Goal: Information Seeking & Learning: Learn about a topic

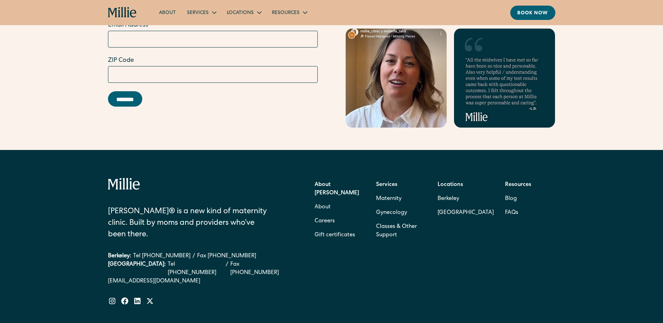
scroll to position [2213, 0]
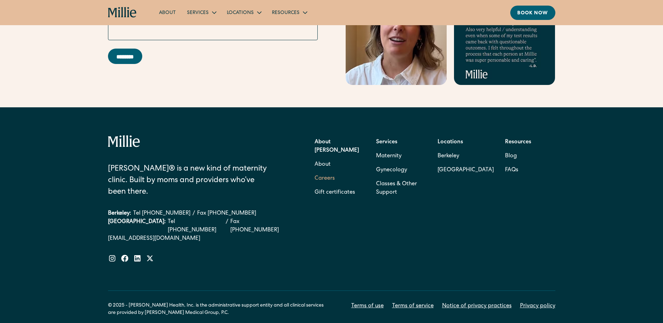
click at [325, 172] on link "Careers" at bounding box center [324, 179] width 20 height 14
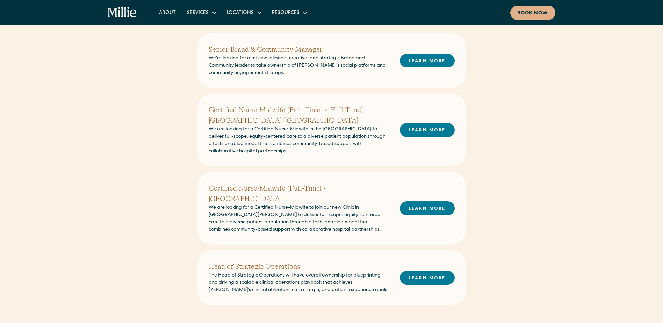
scroll to position [233, 0]
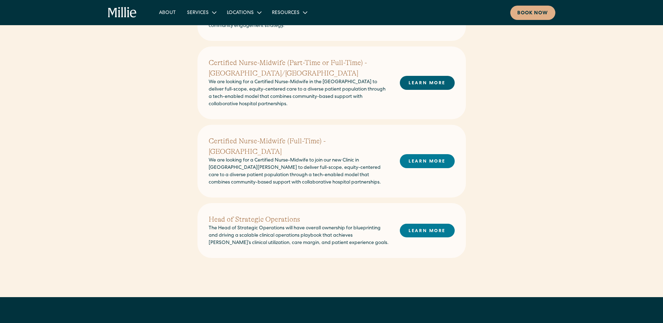
click at [427, 85] on link "LEARN MORE" at bounding box center [427, 83] width 55 height 14
click at [433, 224] on link "LEARN MORE" at bounding box center [427, 231] width 55 height 14
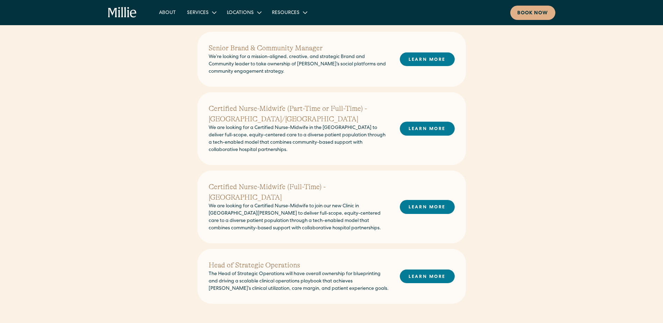
scroll to position [116, 0]
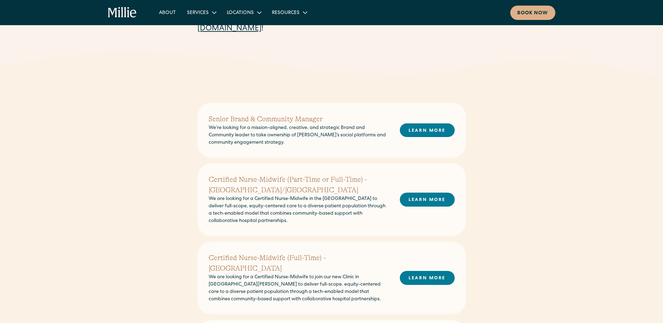
click at [268, 122] on h2 "Senior Brand & Community Manager" at bounding box center [299, 119] width 180 height 10
click at [430, 127] on link "LEARN MORE" at bounding box center [427, 130] width 55 height 14
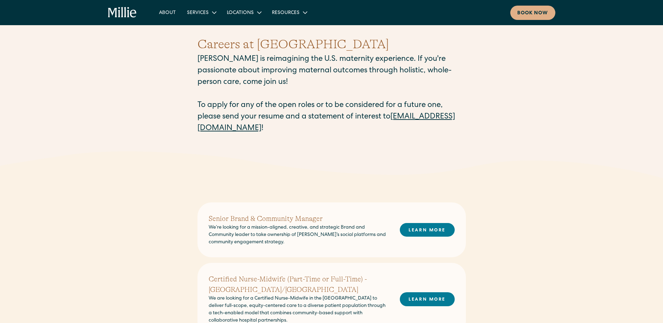
scroll to position [0, 0]
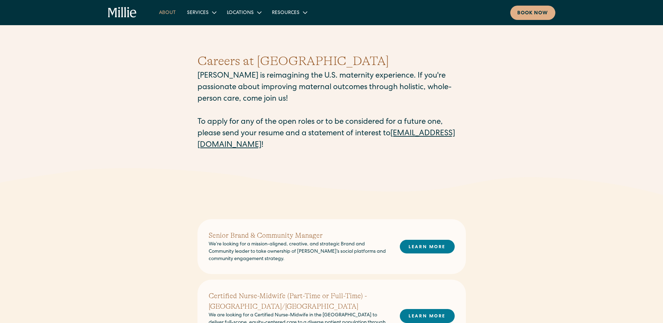
click at [167, 11] on link "About" at bounding box center [167, 13] width 28 height 12
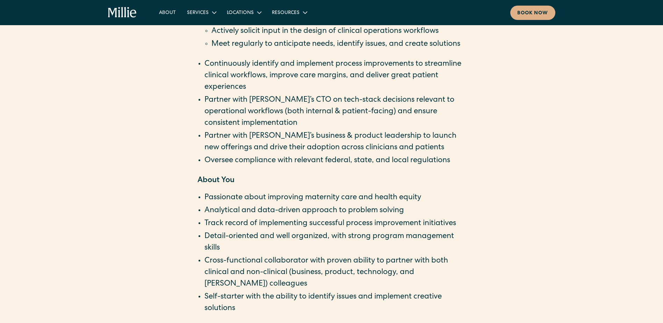
scroll to position [640, 0]
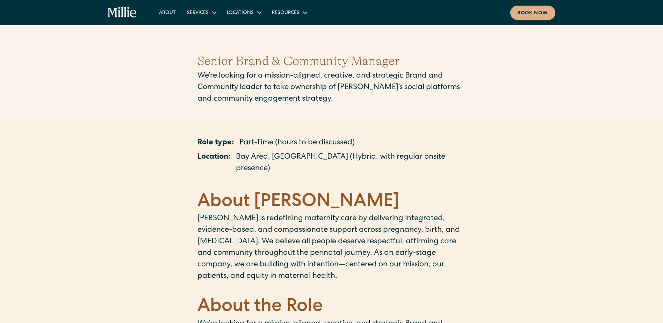
scroll to position [58, 0]
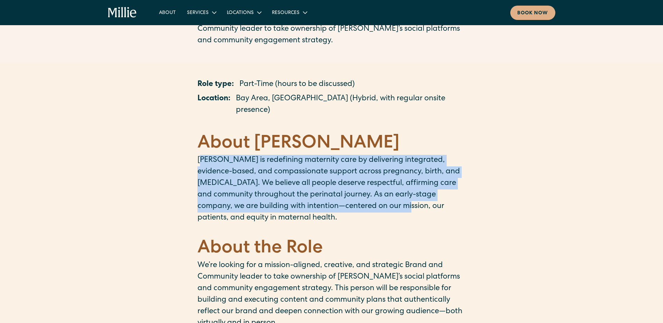
drag, startPoint x: 203, startPoint y: 144, endPoint x: 395, endPoint y: 197, distance: 199.4
click at [393, 196] on p "[PERSON_NAME] is redefining maternity care by delivering integrated, evidence-b…" at bounding box center [331, 189] width 268 height 69
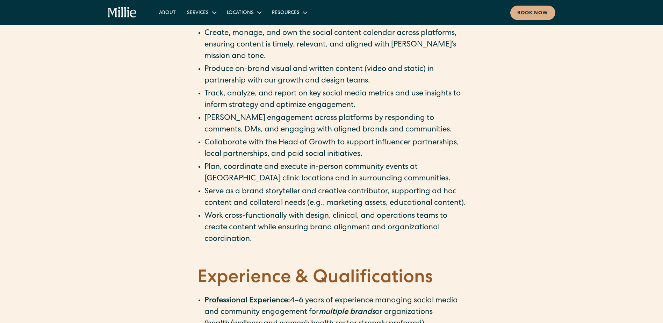
scroll to position [291, 0]
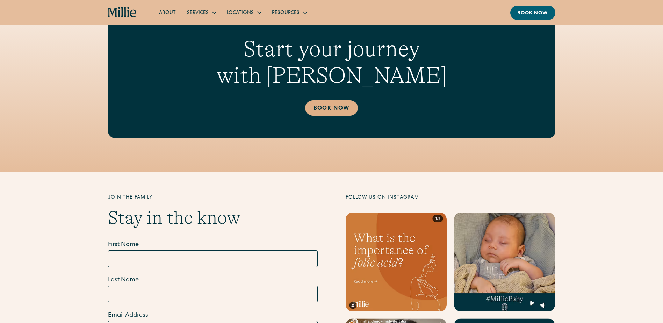
scroll to position [1874, 0]
